Goal: Information Seeking & Learning: Learn about a topic

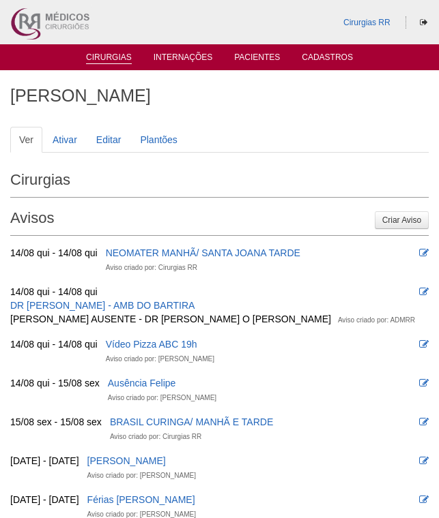
click at [107, 57] on link "Cirurgias" at bounding box center [109, 59] width 46 height 12
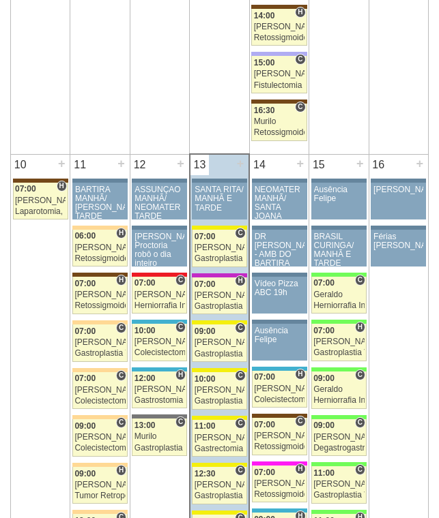
scroll to position [1501, 0]
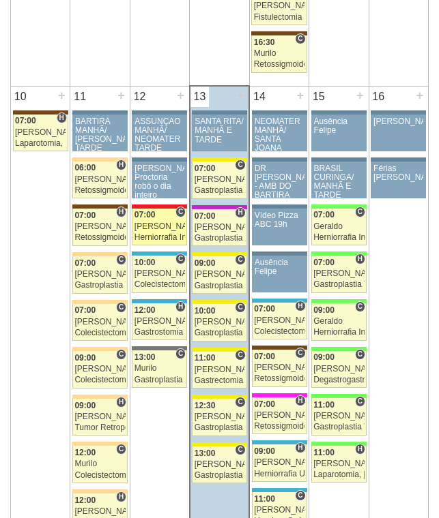
click at [156, 224] on div "[PERSON_NAME]" at bounding box center [159, 226] width 50 height 9
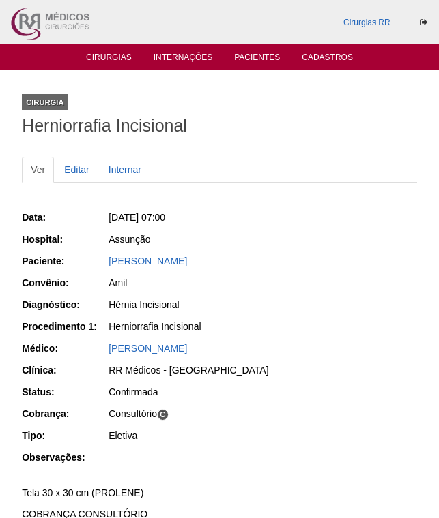
click at [151, 326] on div "Herniorrafia Incisional" at bounding box center [262, 327] width 308 height 14
click at [151, 258] on link "[PERSON_NAME]" at bounding box center [147, 261] width 78 height 11
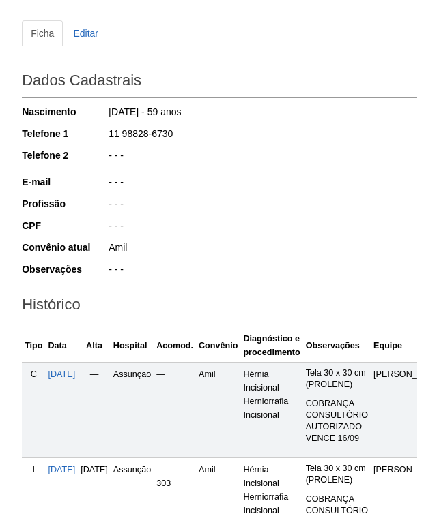
scroll to position [298, 0]
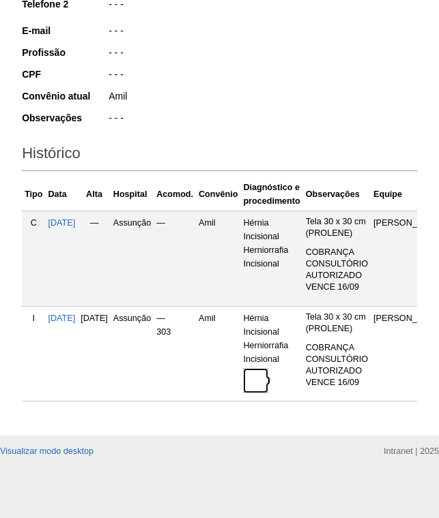
drag, startPoint x: 293, startPoint y: 369, endPoint x: 306, endPoint y: 378, distance: 15.7
click at [268, 369] on img at bounding box center [255, 380] width 25 height 25
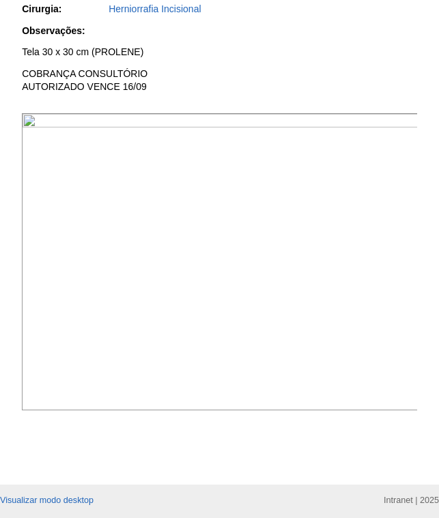
scroll to position [454, 0]
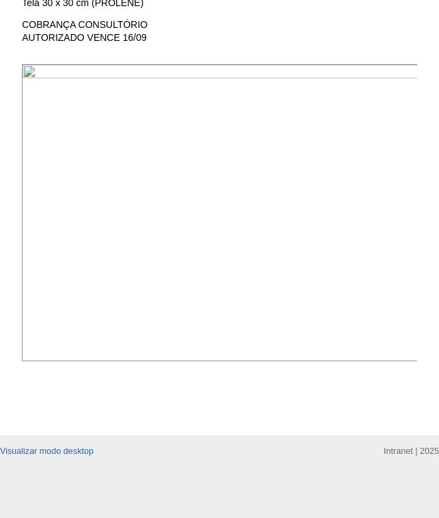
click at [302, 213] on img at bounding box center [220, 212] width 396 height 297
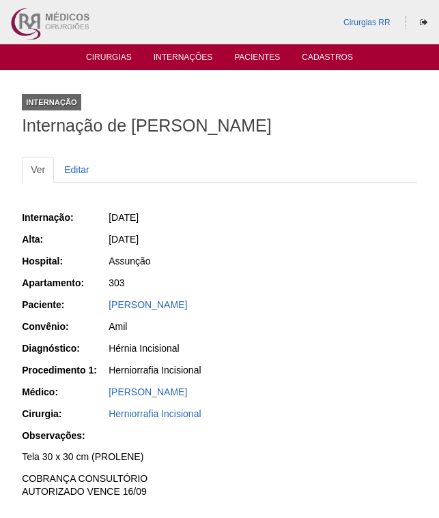
scroll to position [454, 0]
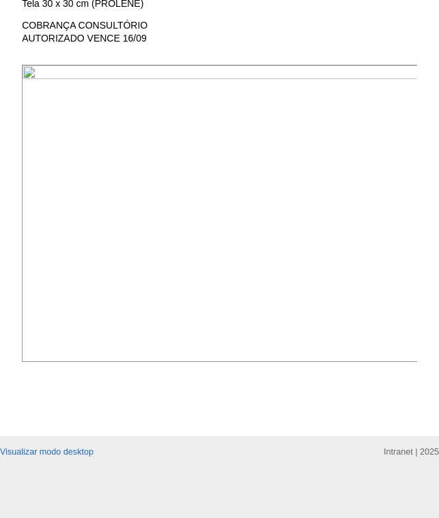
click at [324, 211] on img at bounding box center [220, 213] width 396 height 297
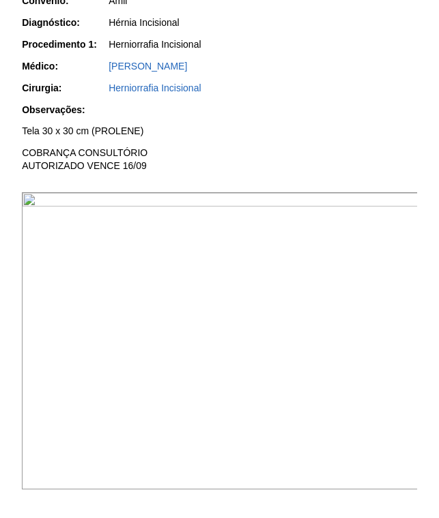
scroll to position [317, 0]
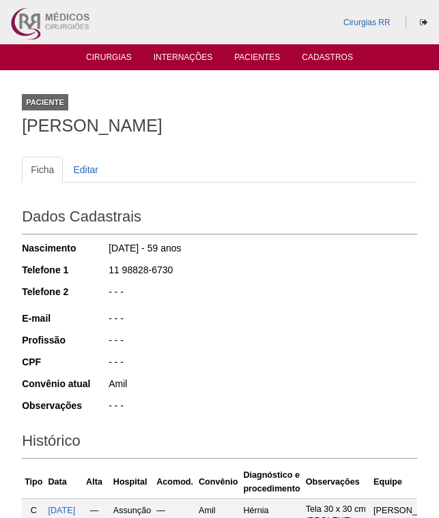
scroll to position [298, 0]
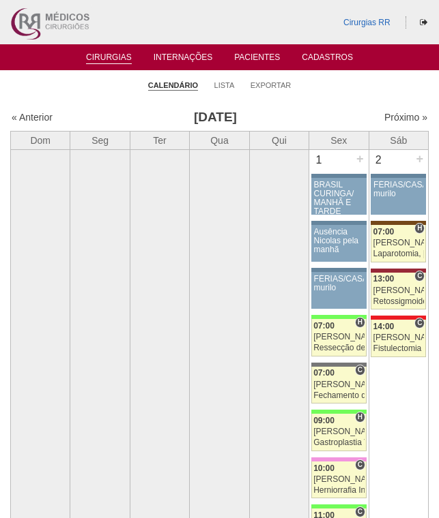
scroll to position [1501, 0]
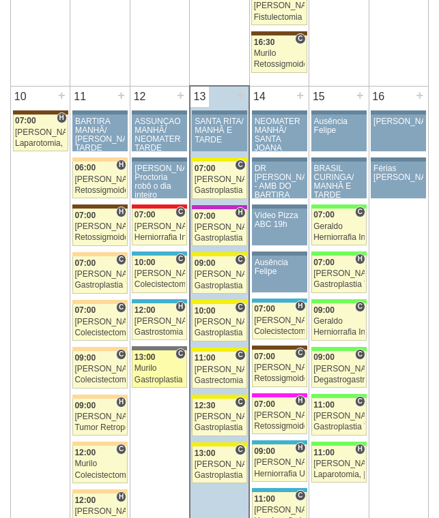
click at [156, 369] on div "Murilo" at bounding box center [159, 368] width 50 height 9
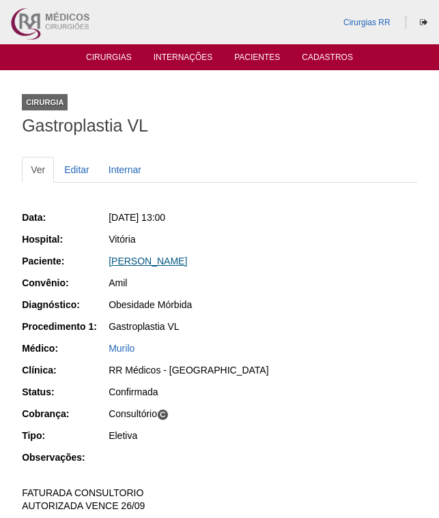
click at [171, 263] on link "Tatiana Alencar Pinheiro Lanza Silva" at bounding box center [147, 261] width 78 height 11
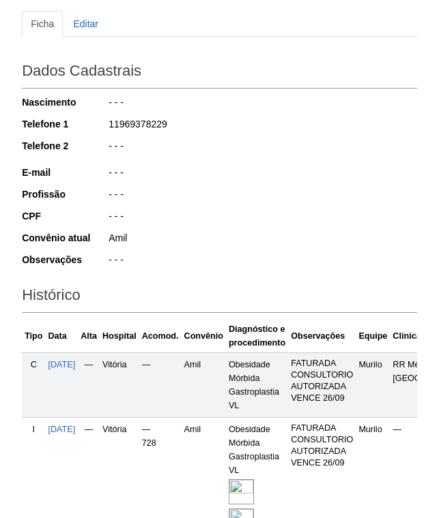
scroll to position [273, 0]
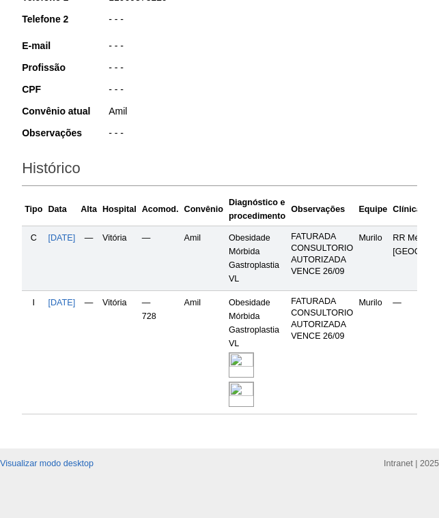
click at [247, 378] on img at bounding box center [241, 365] width 25 height 25
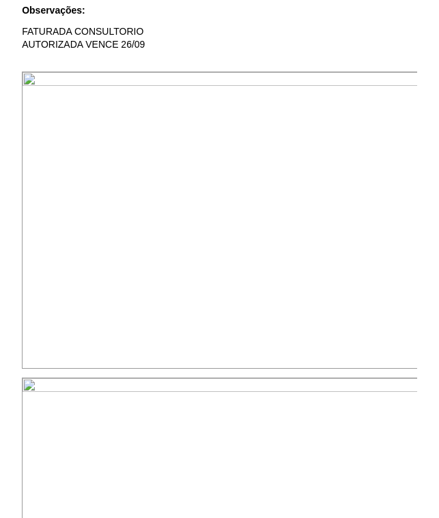
scroll to position [477, 0]
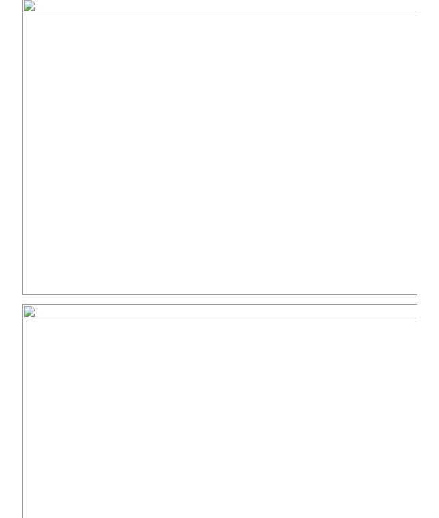
click at [363, 295] on img at bounding box center [220, 146] width 396 height 297
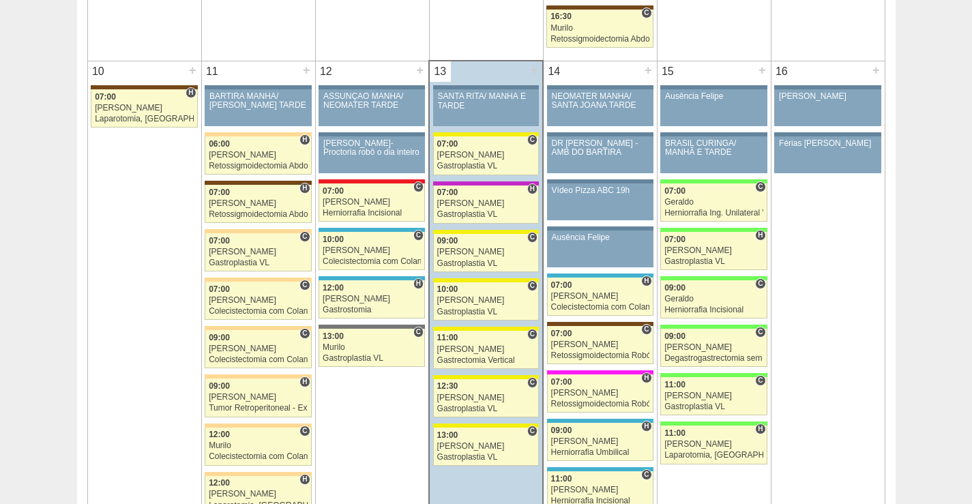
scroll to position [1569, 0]
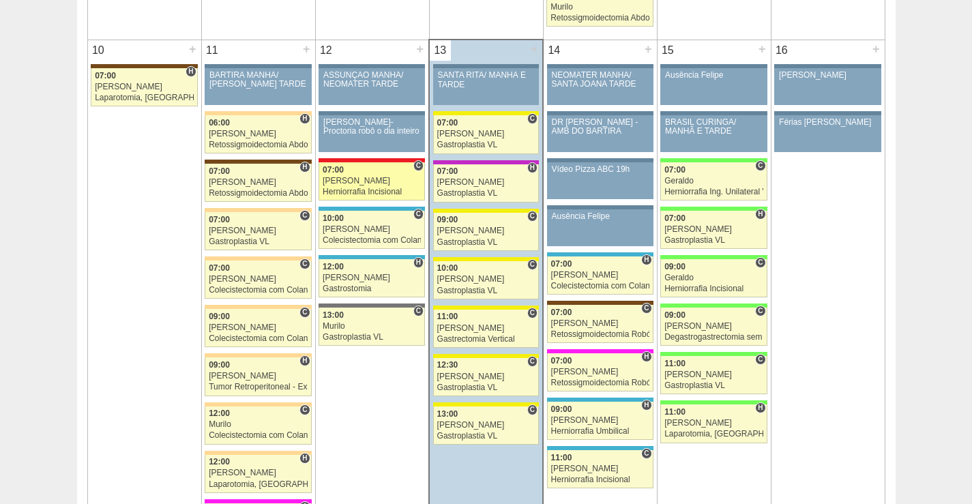
click at [393, 178] on div "[PERSON_NAME]" at bounding box center [372, 181] width 98 height 9
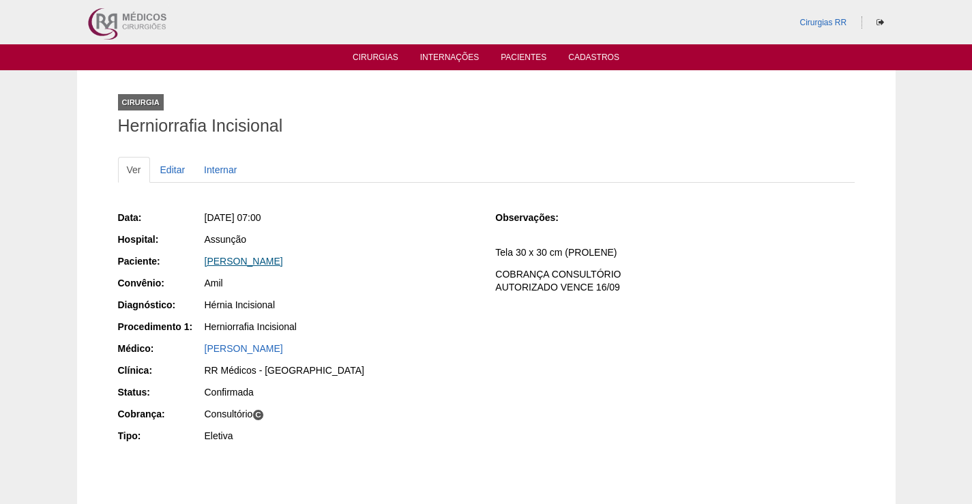
click at [252, 261] on link "Alexandre Garutti" at bounding box center [244, 261] width 78 height 11
